Goal: Task Accomplishment & Management: Use online tool/utility

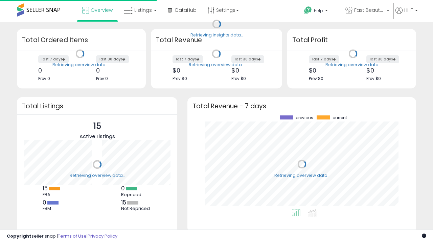
scroll to position [94, 215]
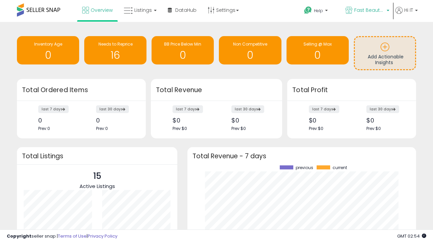
click at [366, 11] on span "Fast Beauty ([GEOGRAPHIC_DATA])" at bounding box center [369, 10] width 30 height 7
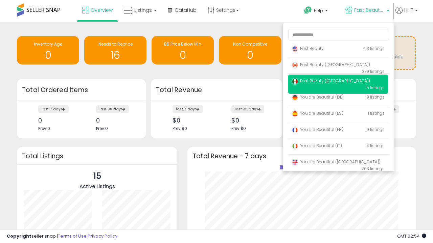
click at [338, 163] on span "You are Beautiful ([GEOGRAPHIC_DATA])" at bounding box center [335, 162] width 89 height 6
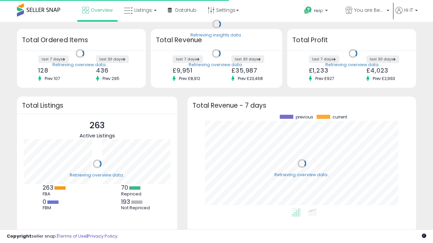
scroll to position [94, 215]
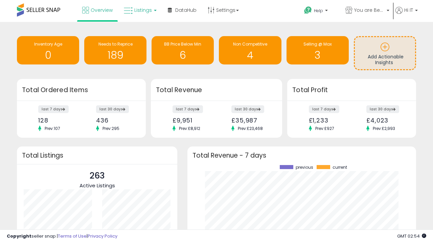
click at [139, 10] on span "Listings" at bounding box center [143, 10] width 18 height 7
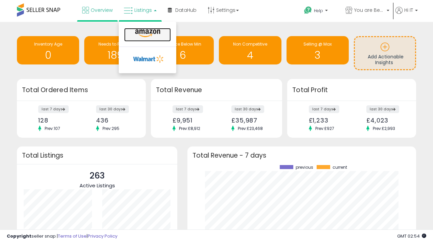
click at [147, 33] on icon at bounding box center [147, 33] width 29 height 9
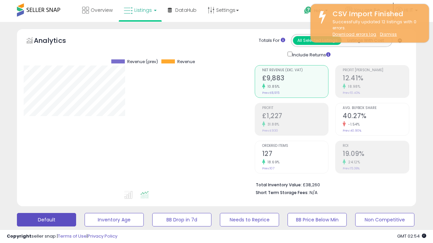
scroll to position [139, 231]
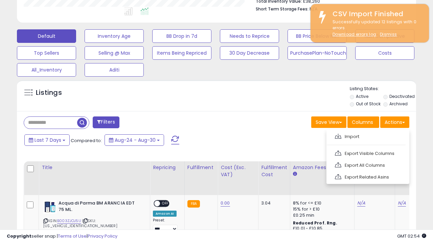
click at [338, 136] on span at bounding box center [338, 136] width 6 height 5
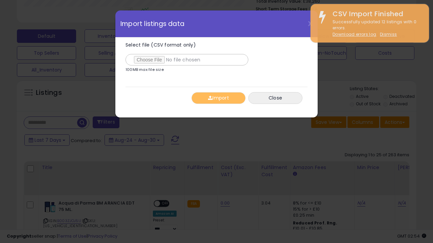
type input "**********"
click at [218, 98] on button "Import" at bounding box center [218, 98] width 54 height 12
